Goal: Task Accomplishment & Management: Complete application form

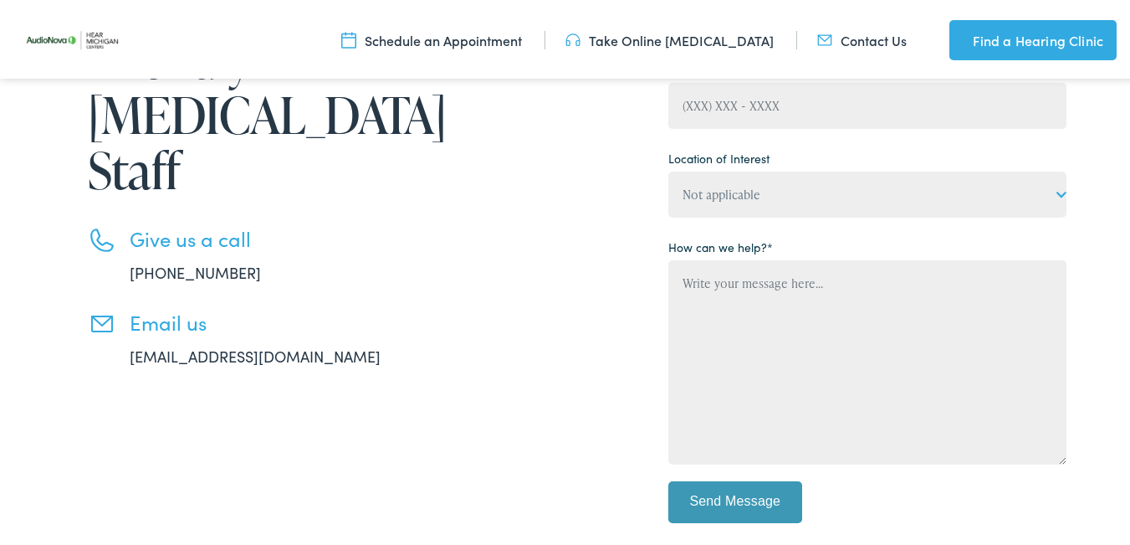
scroll to position [247, 0]
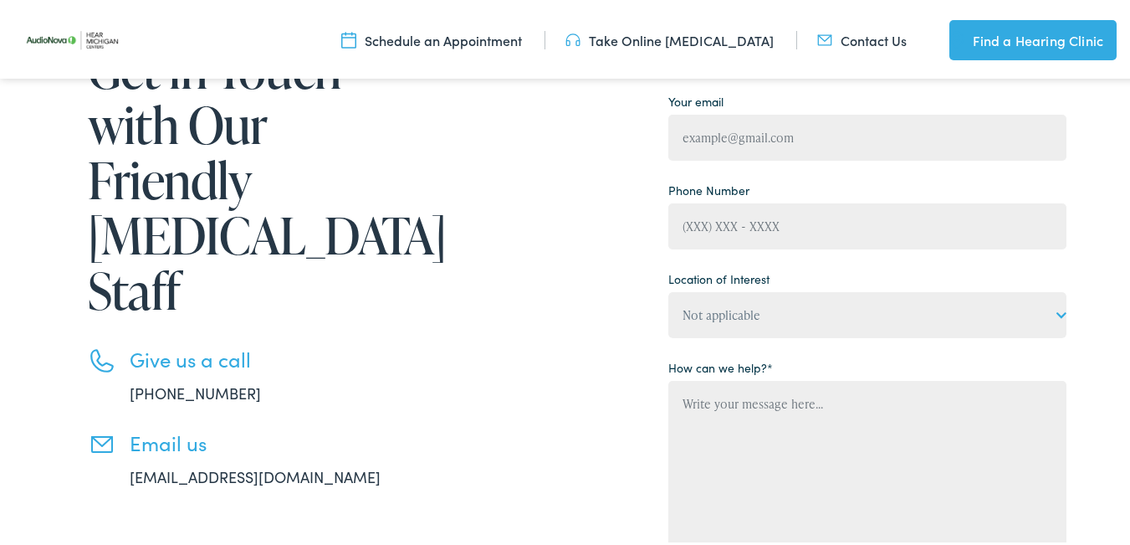
drag, startPoint x: 767, startPoint y: 205, endPoint x: 786, endPoint y: 248, distance: 46.5
click at [775, 224] on p "Phone Number" at bounding box center [867, 210] width 398 height 72
click at [786, 248] on div "Your Name Your email Phone Number Location of Interest Not applicable Hear [US_…" at bounding box center [867, 325] width 398 height 656
drag, startPoint x: 765, startPoint y: 215, endPoint x: 780, endPoint y: 247, distance: 35.5
click at [780, 247] on div "Your Name Your email Phone Number Location of Interest Not applicable Hear [US_…" at bounding box center [867, 325] width 398 height 656
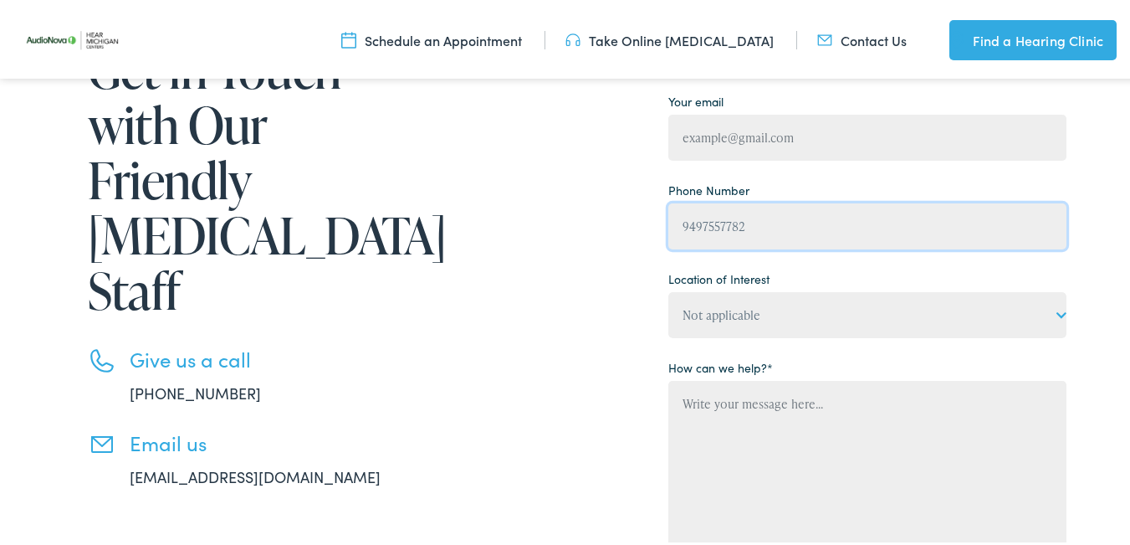
type input "[PHONE_NUMBER]"
type input "[PERSON_NAME]"
type input "[PERSON_NAME][EMAIL_ADDRESS][DOMAIN_NAME]"
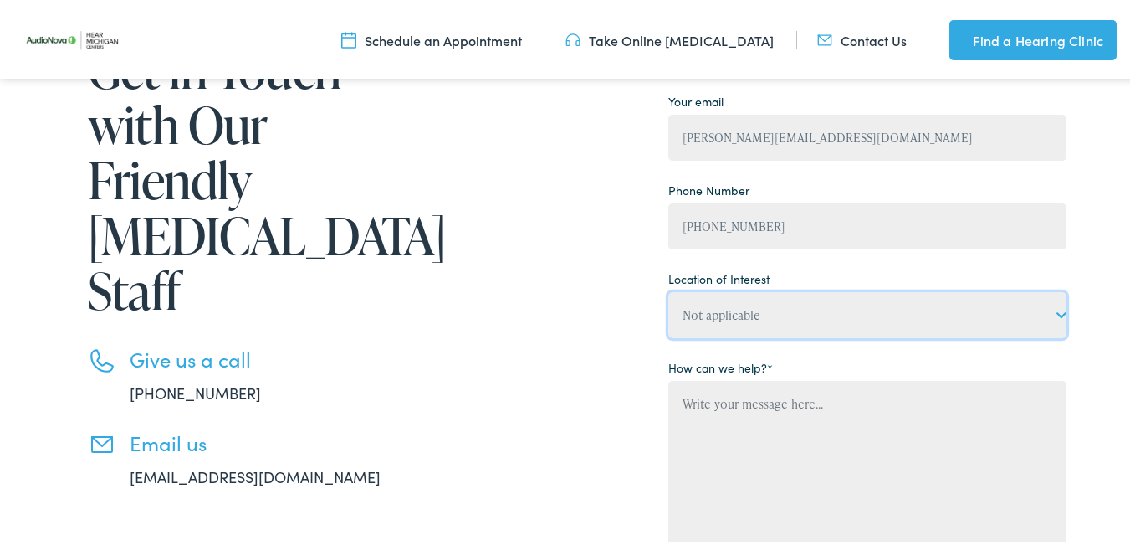
click at [717, 315] on select "Not applicable Hear [US_STATE] Centers, [GEOGRAPHIC_DATA] Hear [US_STATE] Cente…" at bounding box center [867, 312] width 398 height 46
select select "Hear [US_STATE] Centers, [GEOGRAPHIC_DATA]"
click at [668, 289] on select "Not applicable Hear [US_STATE] Centers, [GEOGRAPHIC_DATA] Hear [US_STATE] Cente…" at bounding box center [867, 312] width 398 height 46
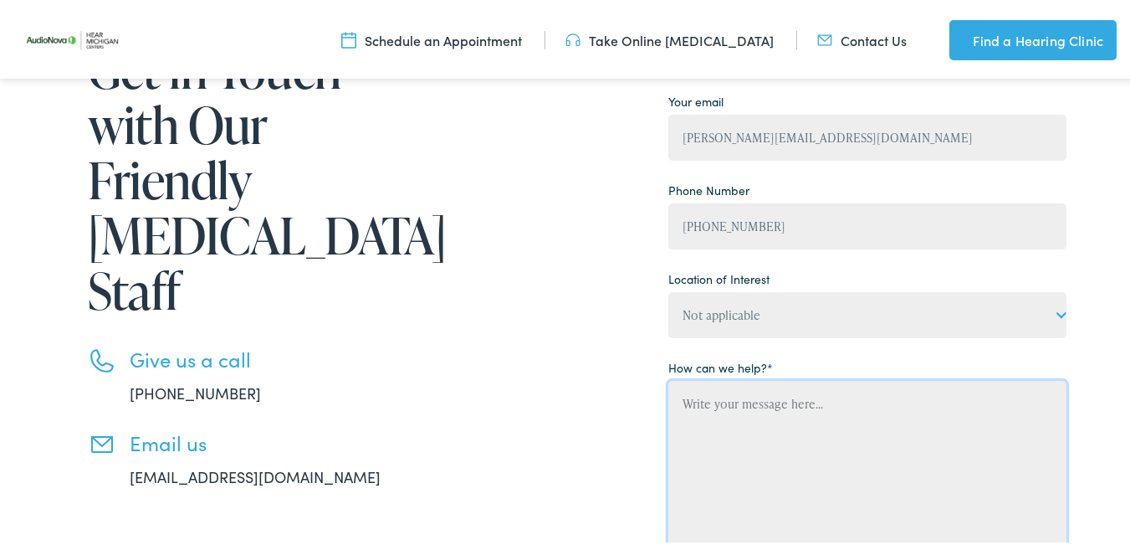
drag, startPoint x: 765, startPoint y: 423, endPoint x: 263, endPoint y: 393, distance: 503.7
click at [580, 424] on div "Get in Touch with Our Friendly [MEDICAL_DATA] Staff Give us a call [PHONE_NUMBE…" at bounding box center [556, 333] width 1021 height 673
paste textarea "I noticed you have 6 (1, 2 and 3 star) bad reviews for AudioNova on Google. Wan…"
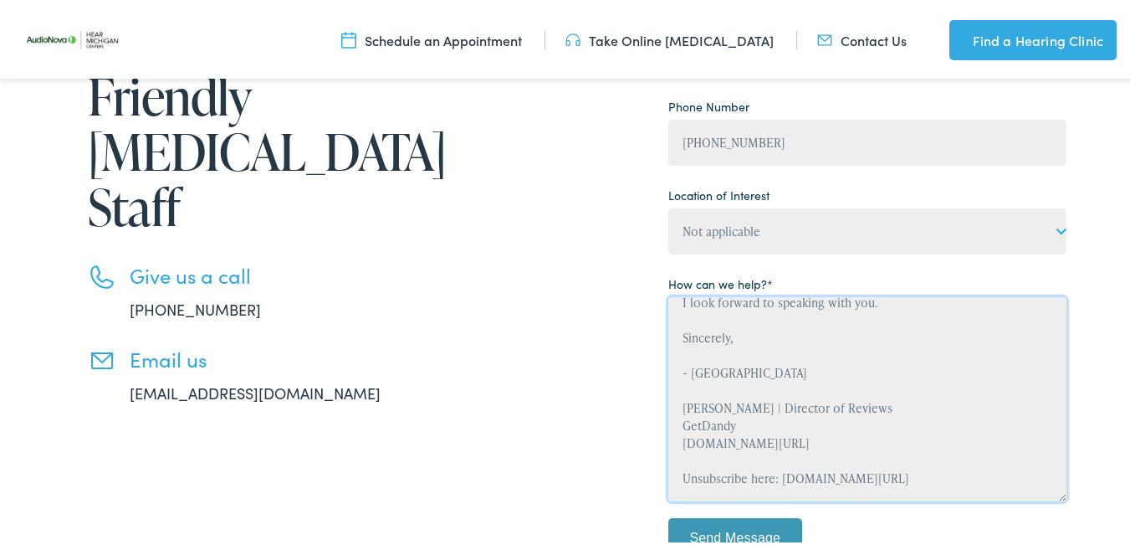
scroll to position [618, 0]
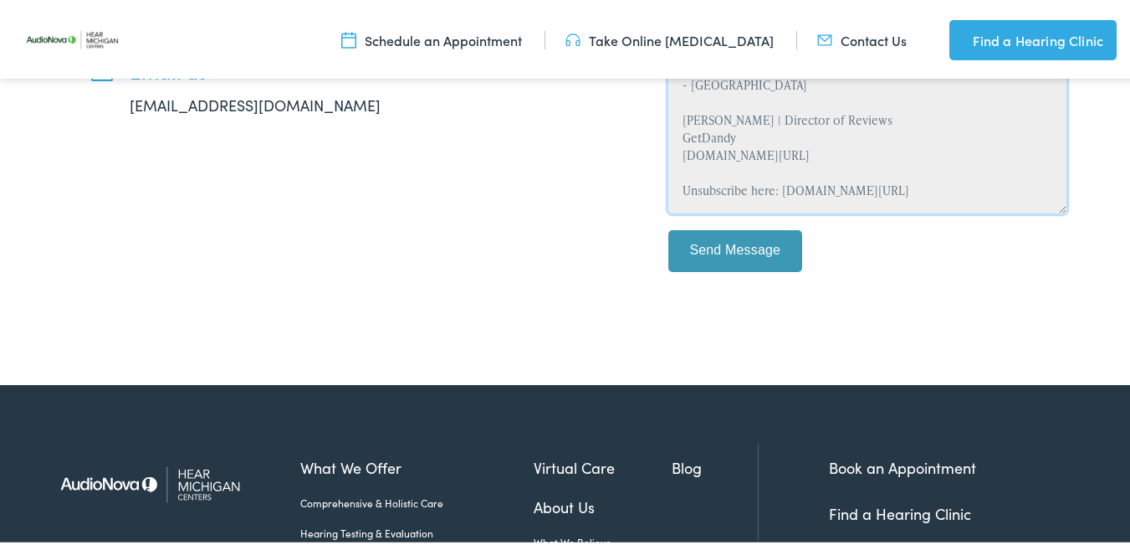
type textarea "I noticed you have 6 (1, 2 and 3 star) bad reviews for AudioNova on Google. Wan…"
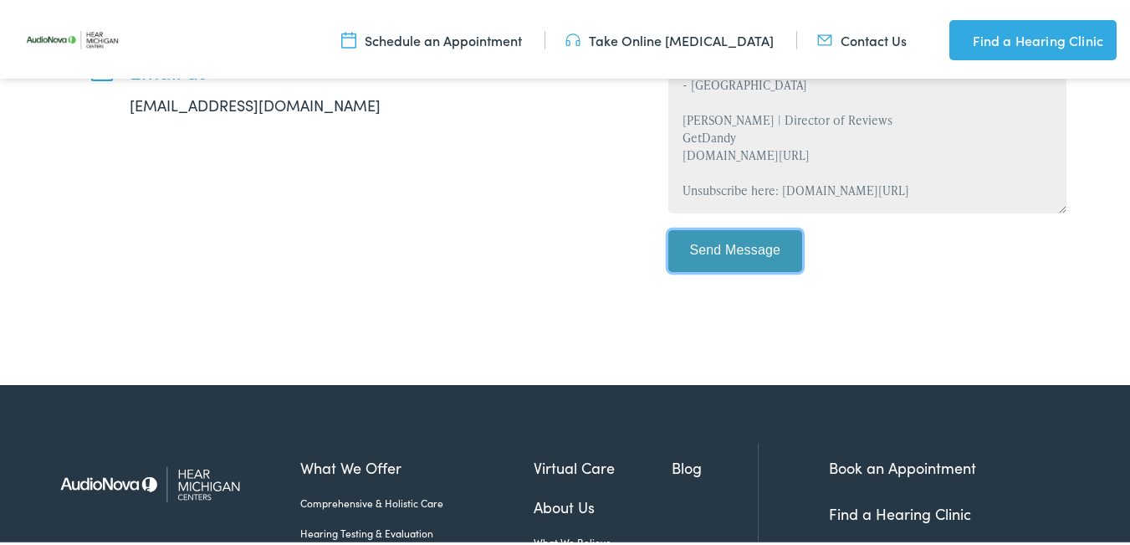
click at [728, 244] on input "Send Message" at bounding box center [735, 248] width 134 height 42
